Goal: Task Accomplishment & Management: Manage account settings

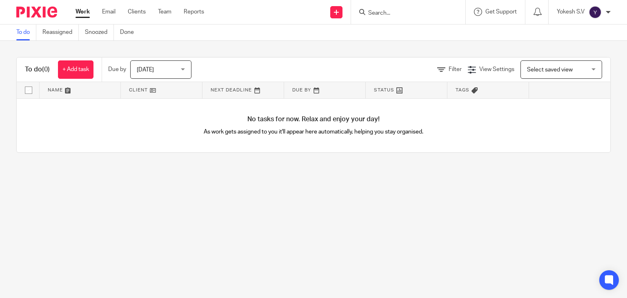
click at [607, 13] on div at bounding box center [608, 12] width 5 height 5
click at [579, 35] on span "My profile" at bounding box center [576, 33] width 25 height 6
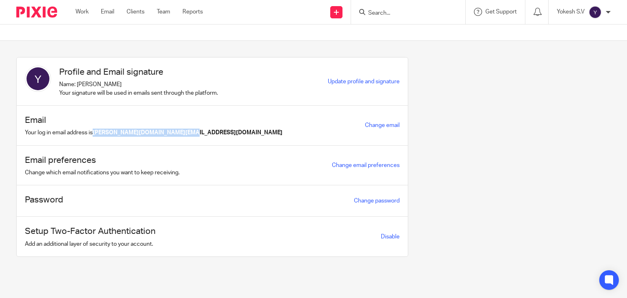
drag, startPoint x: 185, startPoint y: 134, endPoint x: 96, endPoint y: 138, distance: 89.9
click at [96, 138] on div "Email Your log in email address is [PERSON_NAME][DOMAIN_NAME][EMAIL_ADDRESS][DO…" at bounding box center [212, 126] width 391 height 40
copy b "[PERSON_NAME][DOMAIN_NAME][EMAIL_ADDRESS][DOMAIN_NAME]"
